Goal: Transaction & Acquisition: Obtain resource

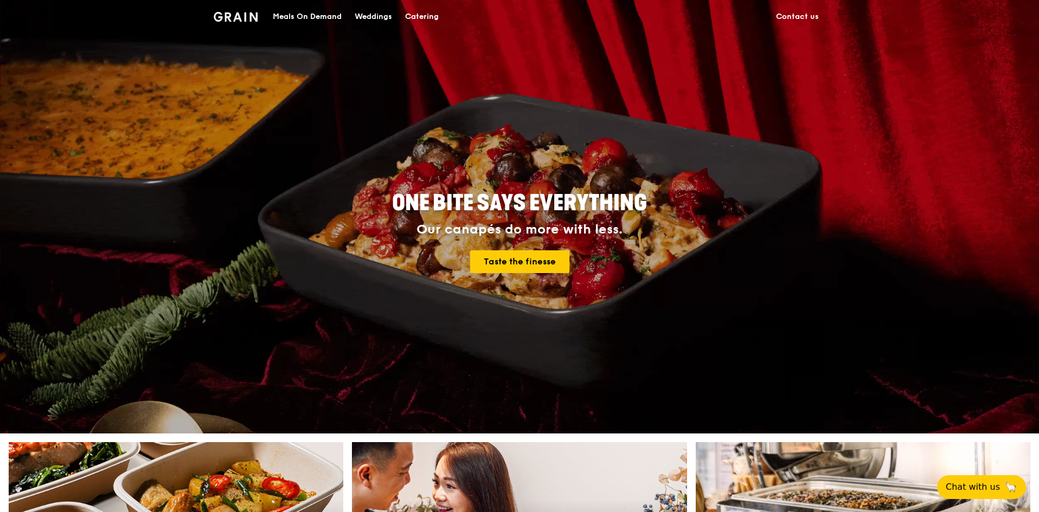
click at [415, 17] on div "Catering" at bounding box center [422, 17] width 34 height 33
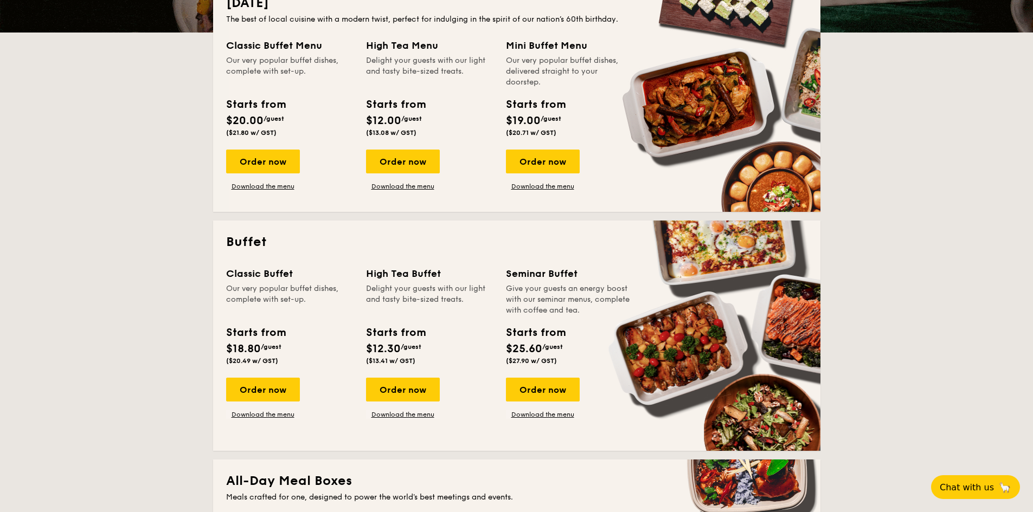
scroll to position [217, 0]
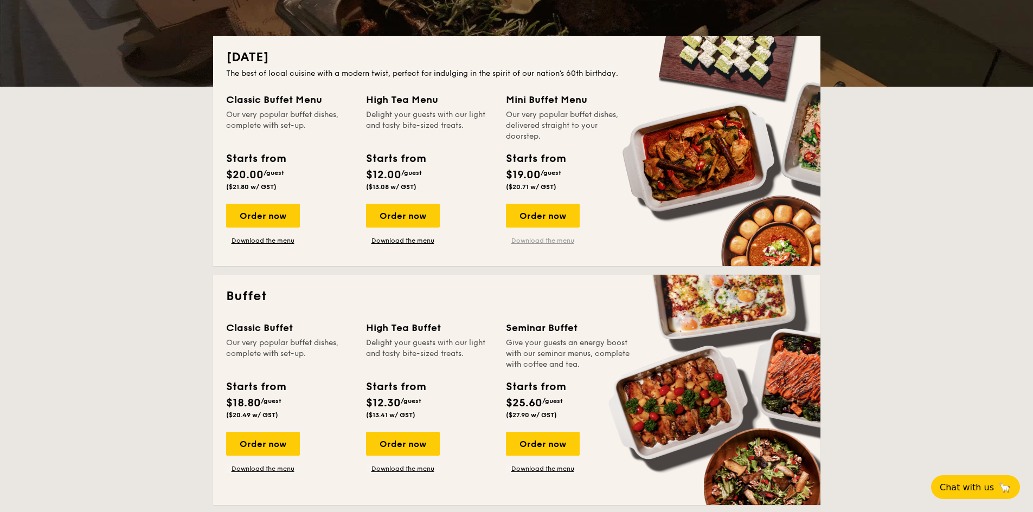
click at [543, 242] on link "Download the menu" at bounding box center [543, 240] width 74 height 9
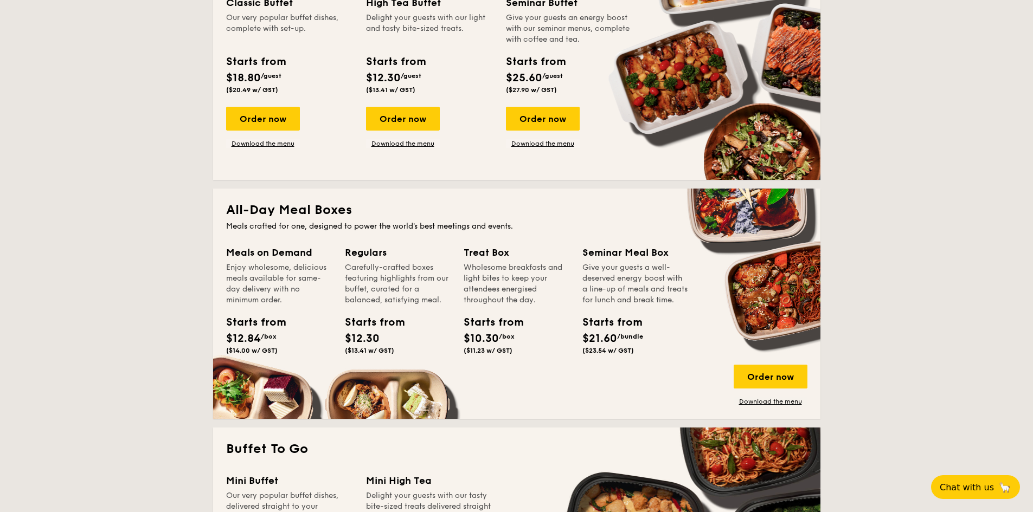
scroll to position [759, 0]
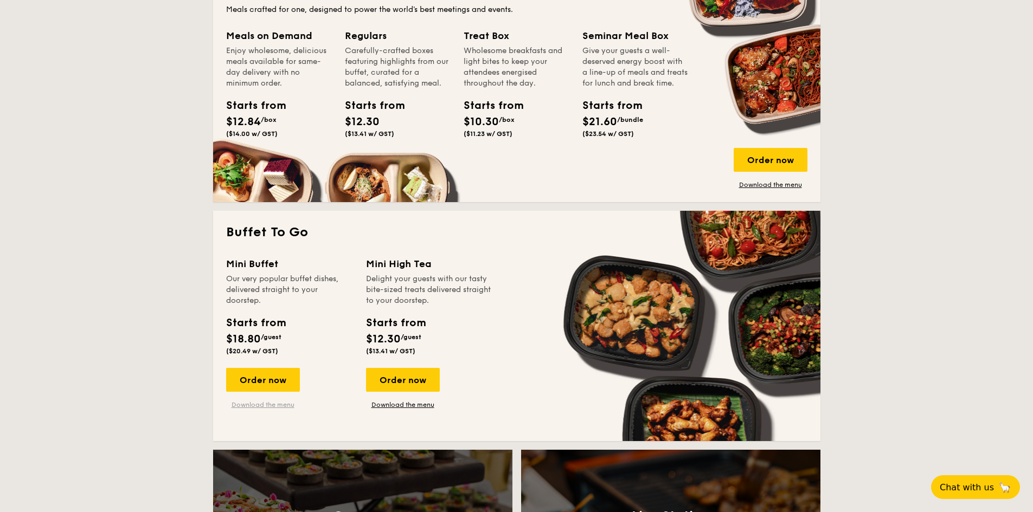
click at [276, 402] on link "Download the menu" at bounding box center [263, 405] width 74 height 9
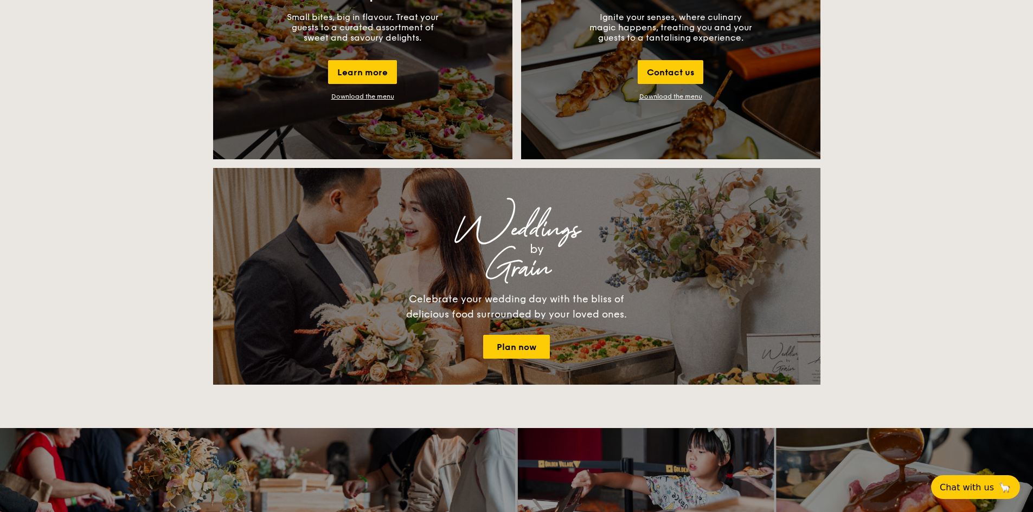
scroll to position [1572, 0]
